Goal: Transaction & Acquisition: Download file/media

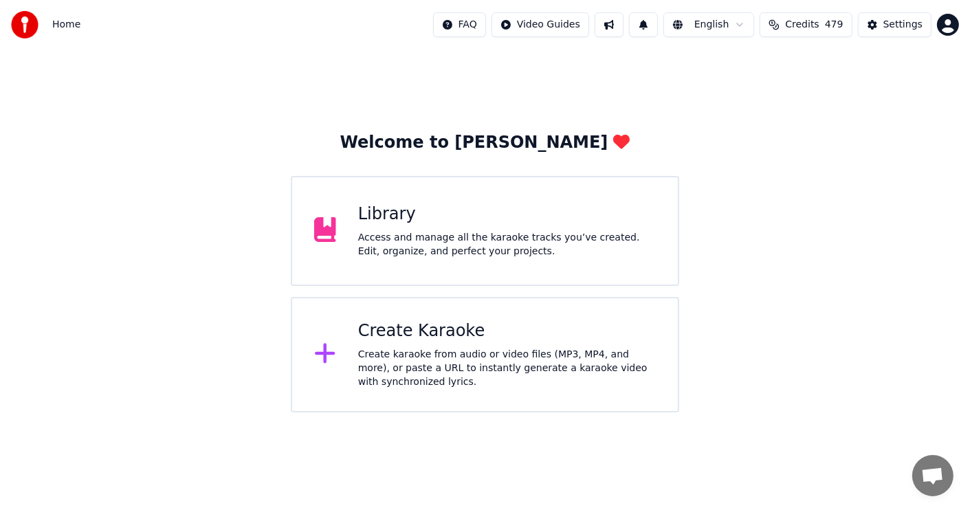
click at [418, 222] on div "Library" at bounding box center [507, 215] width 298 height 22
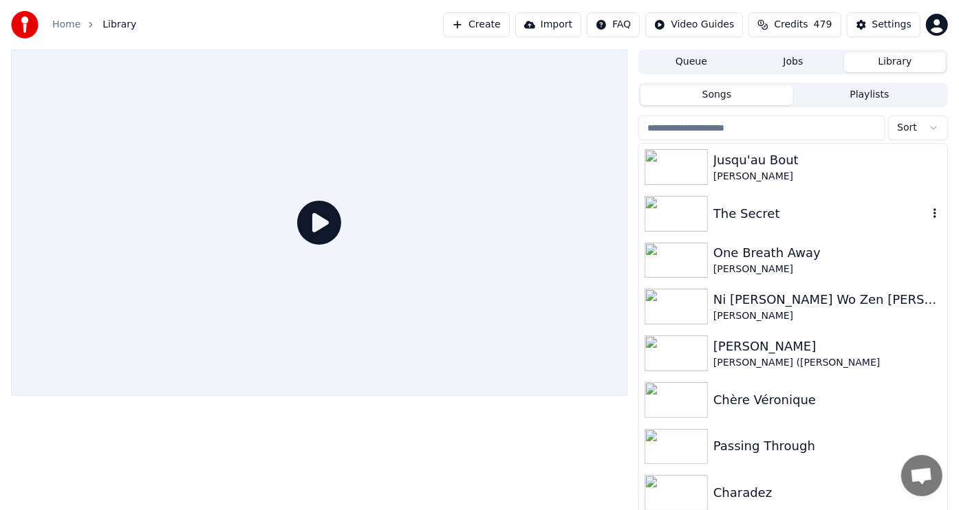
click at [678, 213] on img at bounding box center [675, 214] width 63 height 36
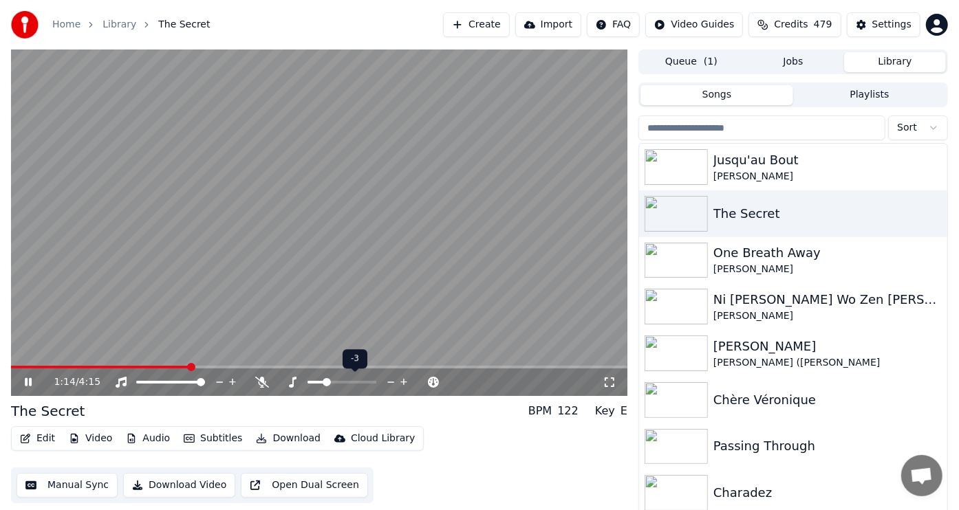
click at [326, 378] on span at bounding box center [327, 382] width 8 height 8
click at [26, 382] on icon at bounding box center [28, 382] width 7 height 8
click at [659, 161] on img at bounding box center [675, 167] width 63 height 36
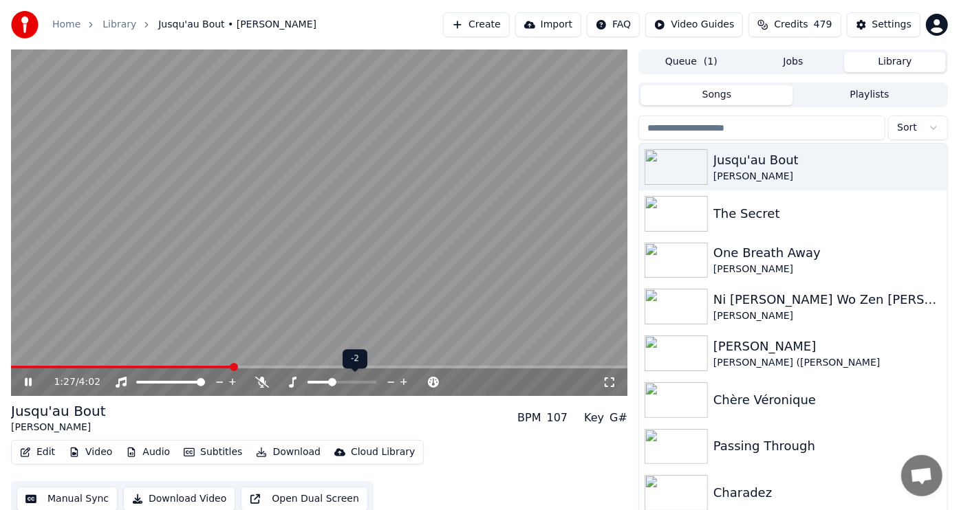
click at [328, 382] on span at bounding box center [332, 382] width 8 height 8
click at [321, 382] on span at bounding box center [322, 382] width 8 height 8
click at [257, 376] on div "3:01 / 4:02" at bounding box center [328, 383] width 549 height 14
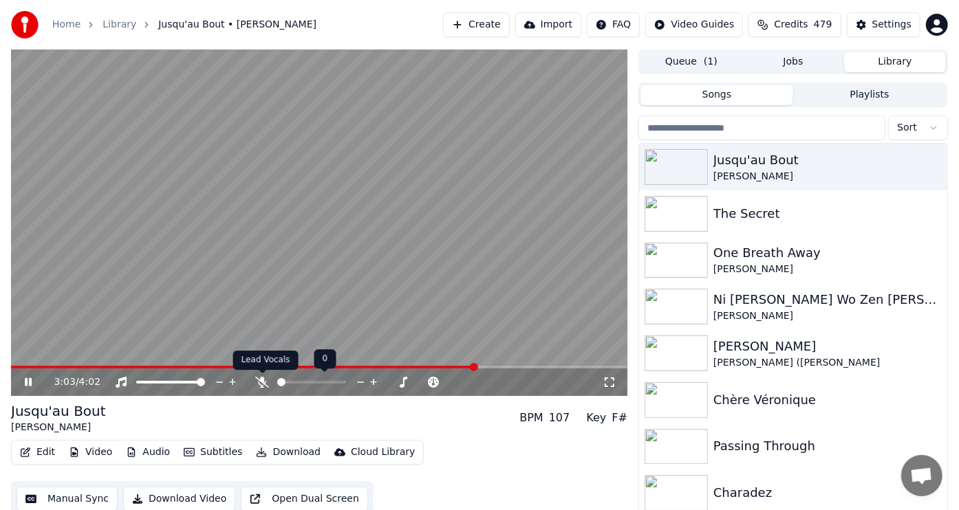
click at [263, 384] on icon at bounding box center [262, 382] width 14 height 11
click at [261, 384] on icon at bounding box center [263, 382] width 8 height 11
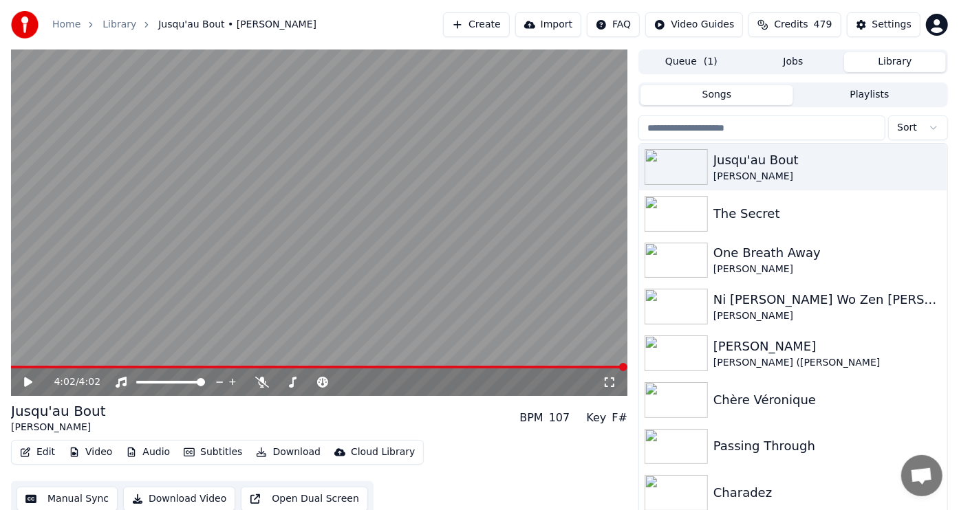
click at [30, 367] on span at bounding box center [319, 367] width 616 height 3
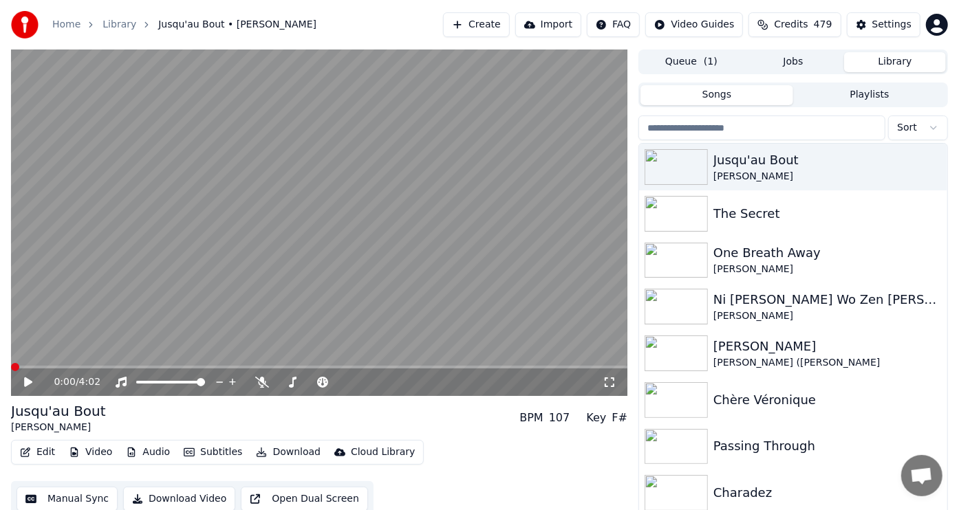
click at [11, 369] on span at bounding box center [15, 367] width 8 height 8
click at [26, 382] on icon at bounding box center [28, 383] width 8 height 10
drag, startPoint x: 320, startPoint y: 387, endPoint x: 312, endPoint y: 389, distance: 7.8
click at [312, 389] on div at bounding box center [354, 383] width 111 height 14
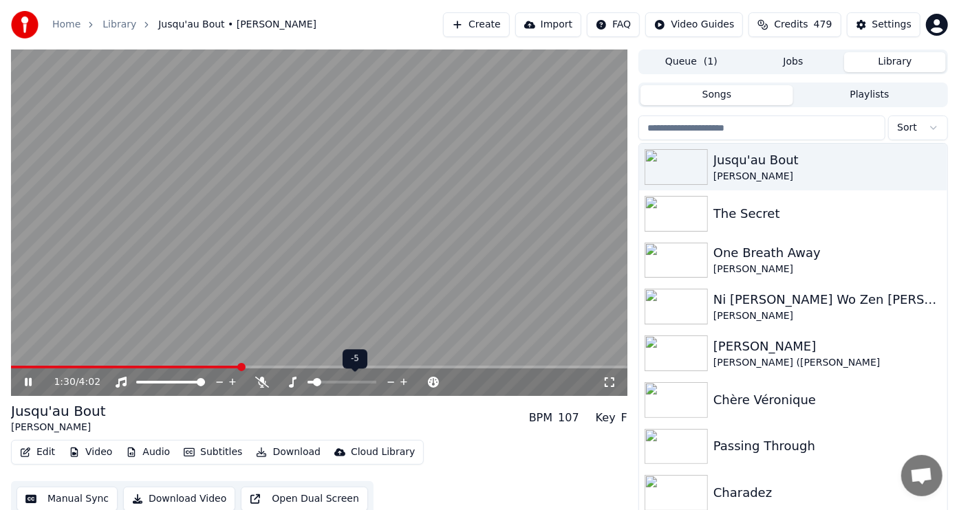
click at [314, 384] on span at bounding box center [317, 382] width 8 height 8
click at [321, 385] on span at bounding box center [322, 382] width 8 height 8
click at [18, 366] on span at bounding box center [15, 367] width 8 height 3
click at [27, 384] on icon at bounding box center [28, 383] width 8 height 10
click at [327, 387] on span at bounding box center [327, 382] width 8 height 8
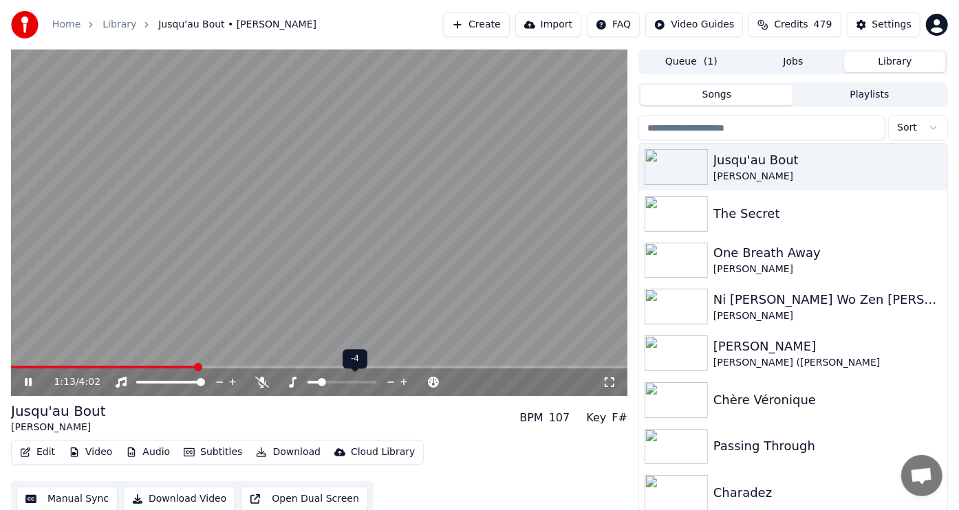
click at [320, 382] on span at bounding box center [322, 382] width 8 height 8
click at [28, 384] on icon at bounding box center [38, 382] width 32 height 11
click at [16, 366] on span at bounding box center [205, 367] width 389 height 3
click at [28, 378] on icon at bounding box center [38, 382] width 32 height 11
click at [314, 382] on span at bounding box center [317, 382] width 8 height 8
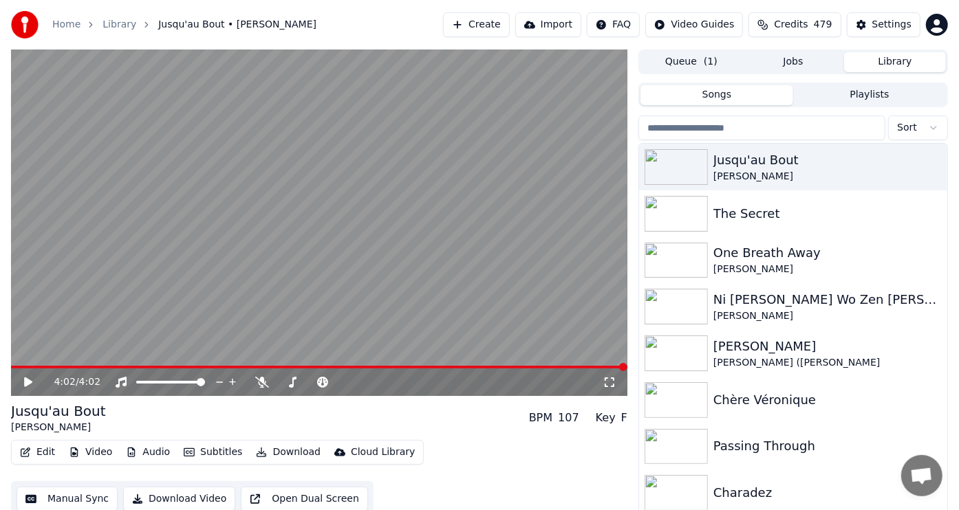
click at [287, 451] on button "Download" at bounding box center [288, 452] width 76 height 19
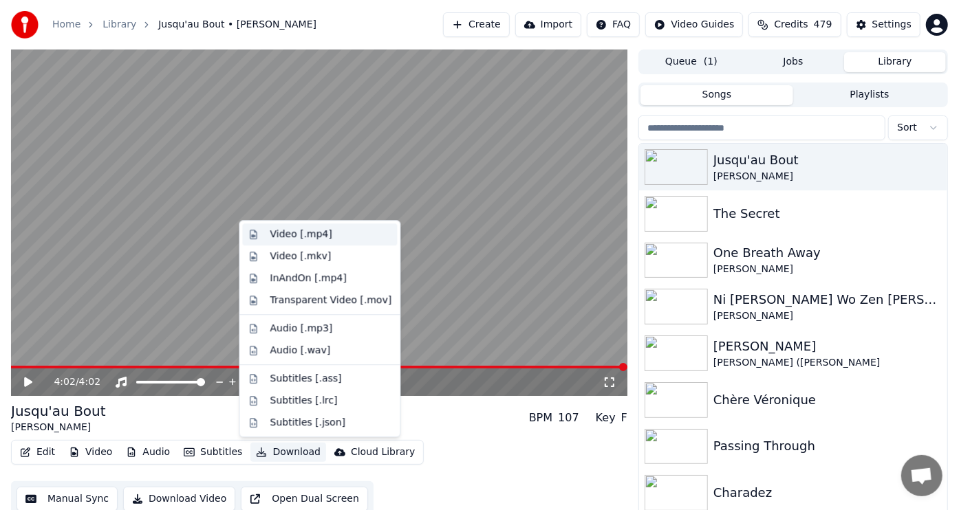
click at [287, 232] on div "Video [.mp4]" at bounding box center [301, 235] width 62 height 14
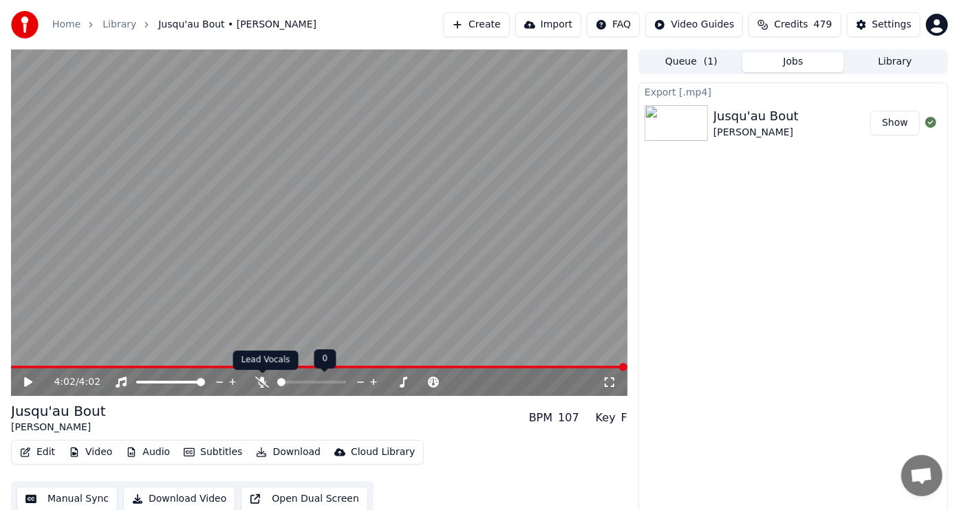
click at [263, 380] on icon at bounding box center [262, 382] width 14 height 11
click at [19, 368] on span at bounding box center [319, 367] width 616 height 3
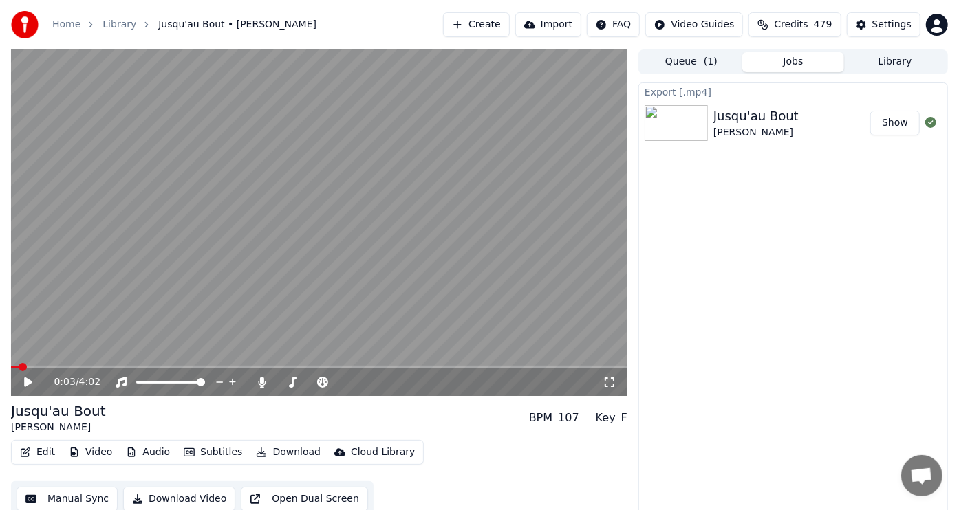
click at [28, 380] on icon at bounding box center [28, 383] width 8 height 10
click at [30, 382] on icon at bounding box center [28, 382] width 7 height 8
click at [296, 450] on button "Download" at bounding box center [288, 452] width 76 height 19
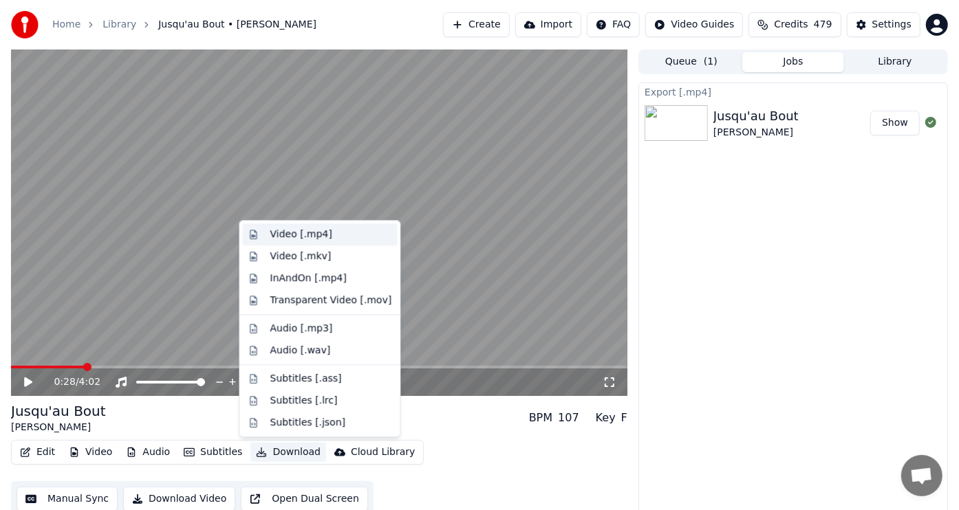
click at [289, 235] on div "Video [.mp4]" at bounding box center [301, 235] width 62 height 14
